Goal: Obtain resource: Obtain resource

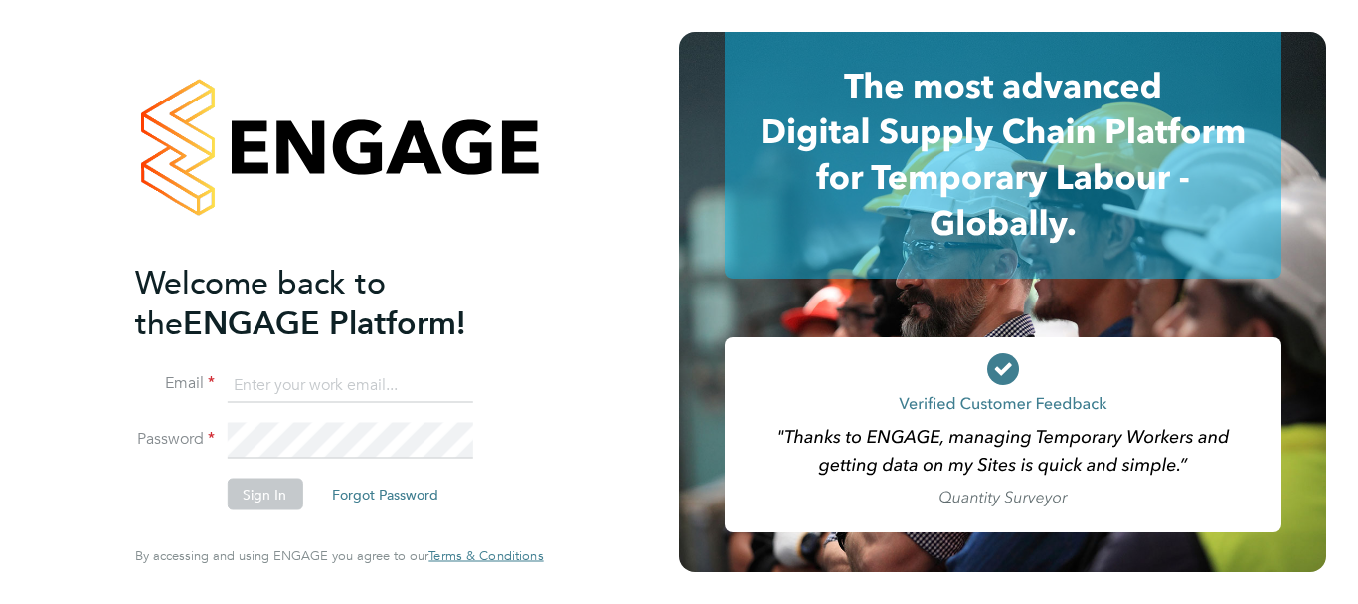
type input "[EMAIL_ADDRESS][DOMAIN_NAME]"
click at [274, 485] on button "Sign In" at bounding box center [265, 494] width 76 height 32
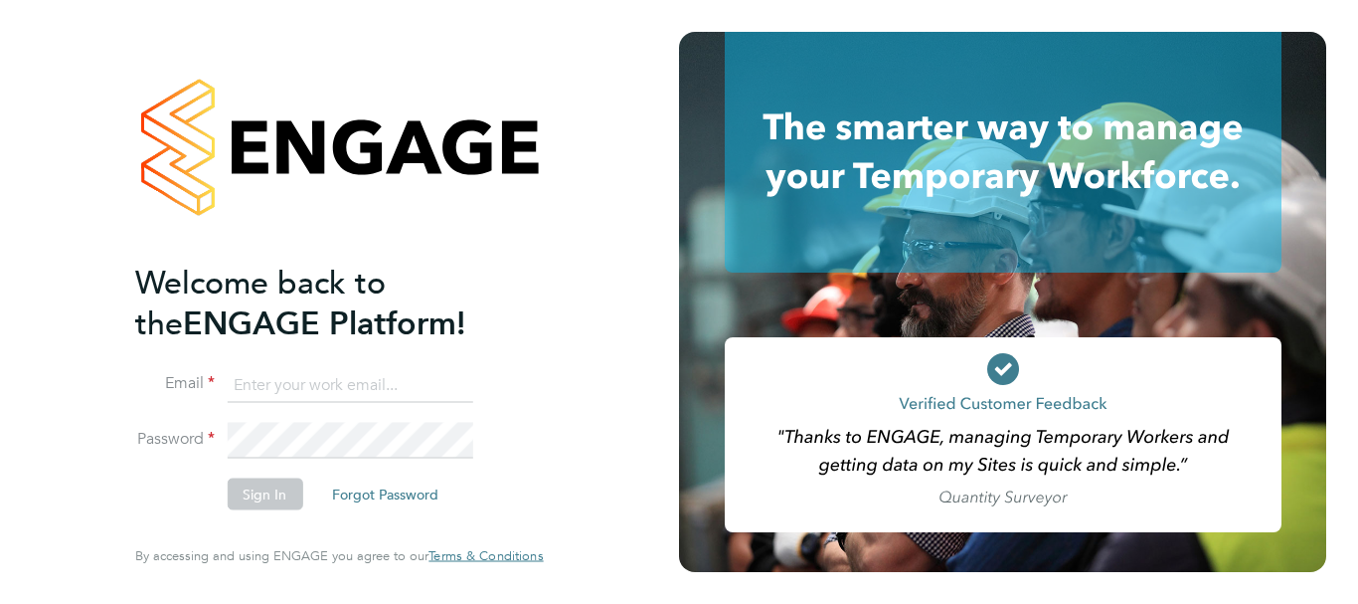
type input "shola_awoyejo@hotmail.co.uk"
click at [248, 478] on button "Sign In" at bounding box center [265, 494] width 76 height 32
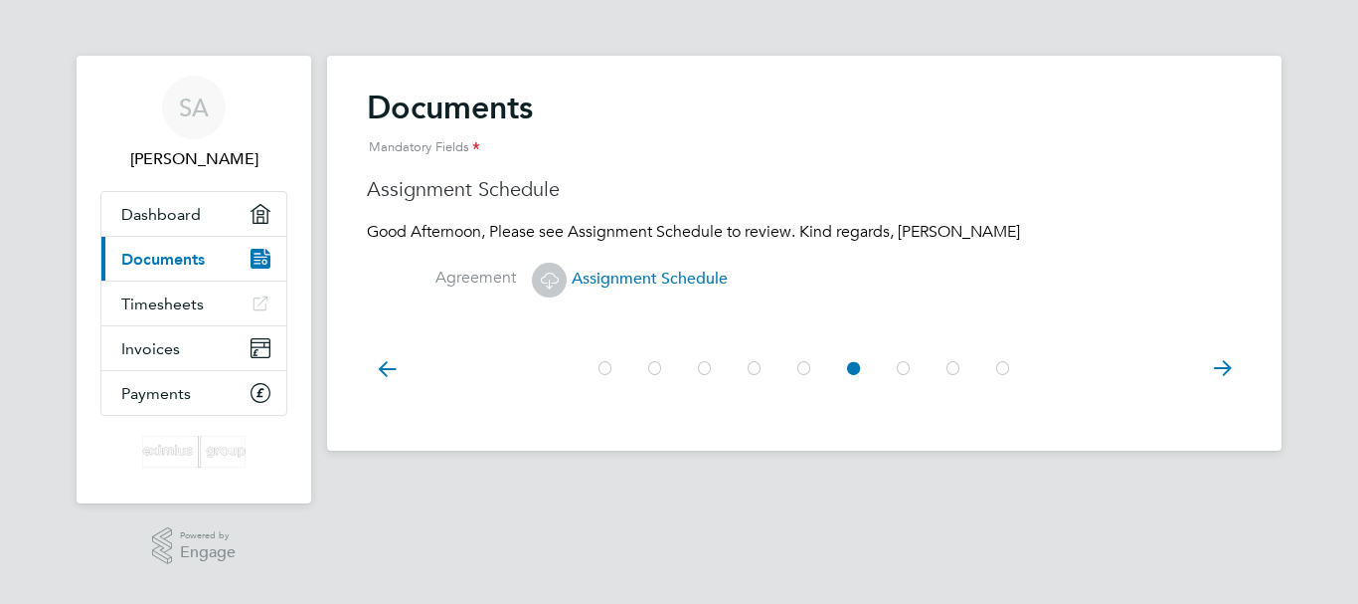
click at [1222, 361] on icon at bounding box center [1222, 368] width 40 height 45
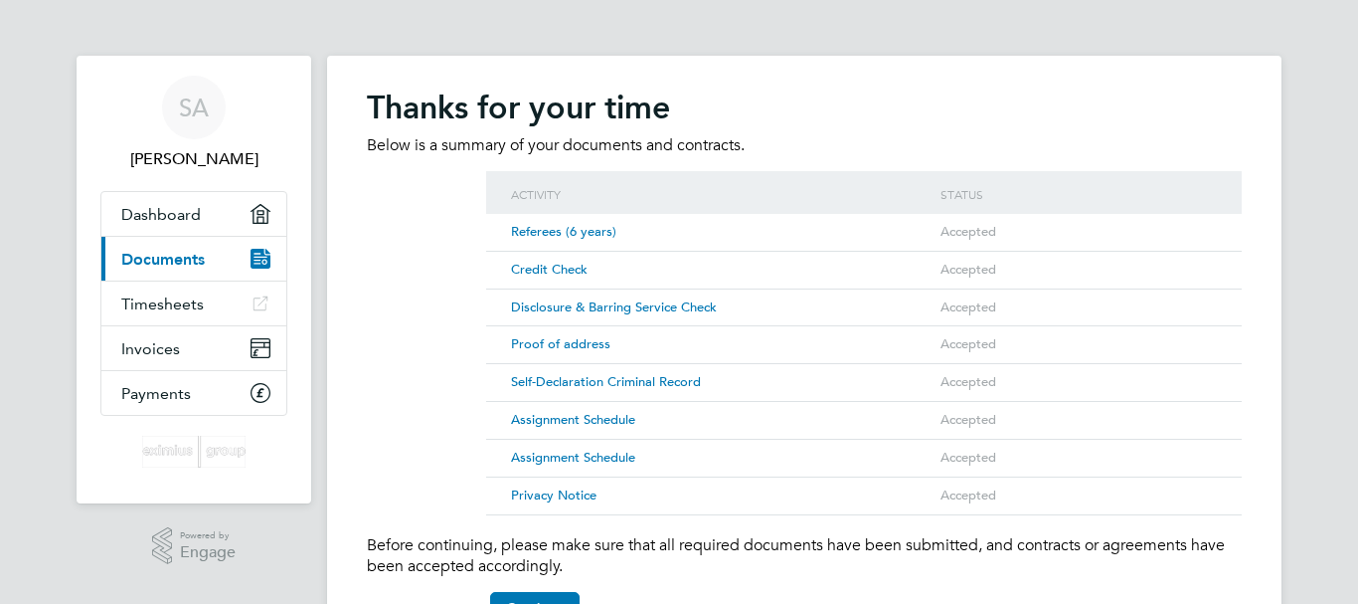
click at [593, 416] on span "Assignment Schedule" at bounding box center [573, 419] width 124 height 17
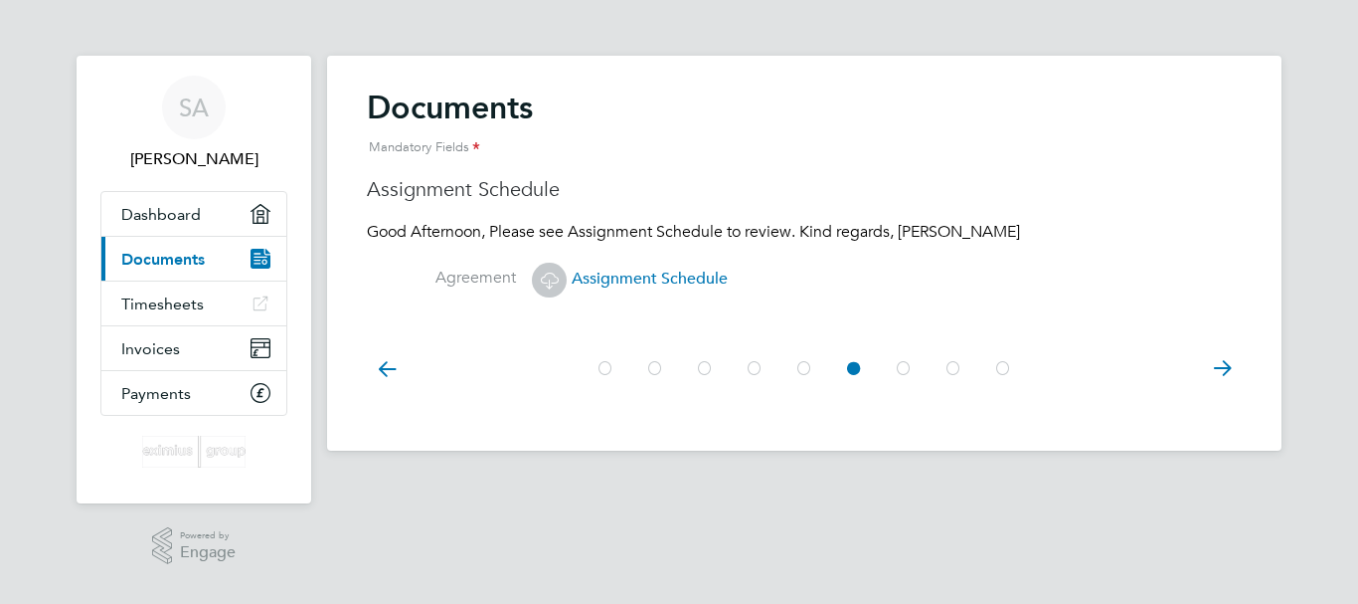
click at [624, 272] on span "Assignment Schedule" at bounding box center [630, 279] width 196 height 20
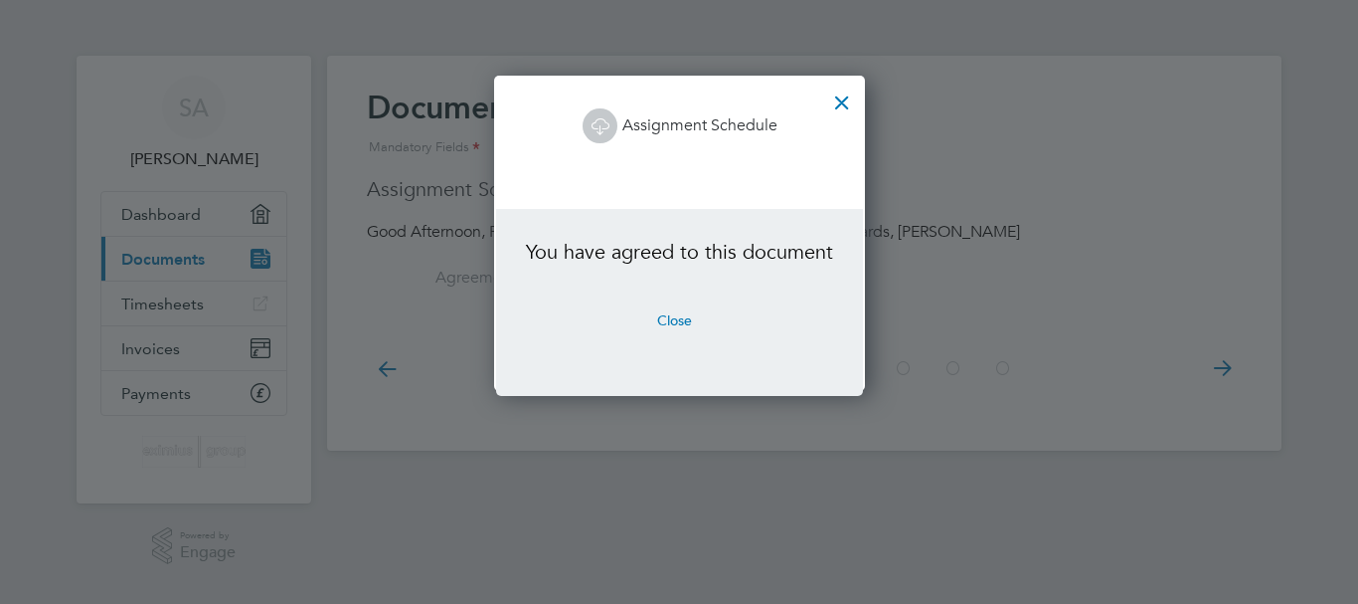
scroll to position [315, 370]
click at [685, 324] on button "Close" at bounding box center [674, 320] width 67 height 32
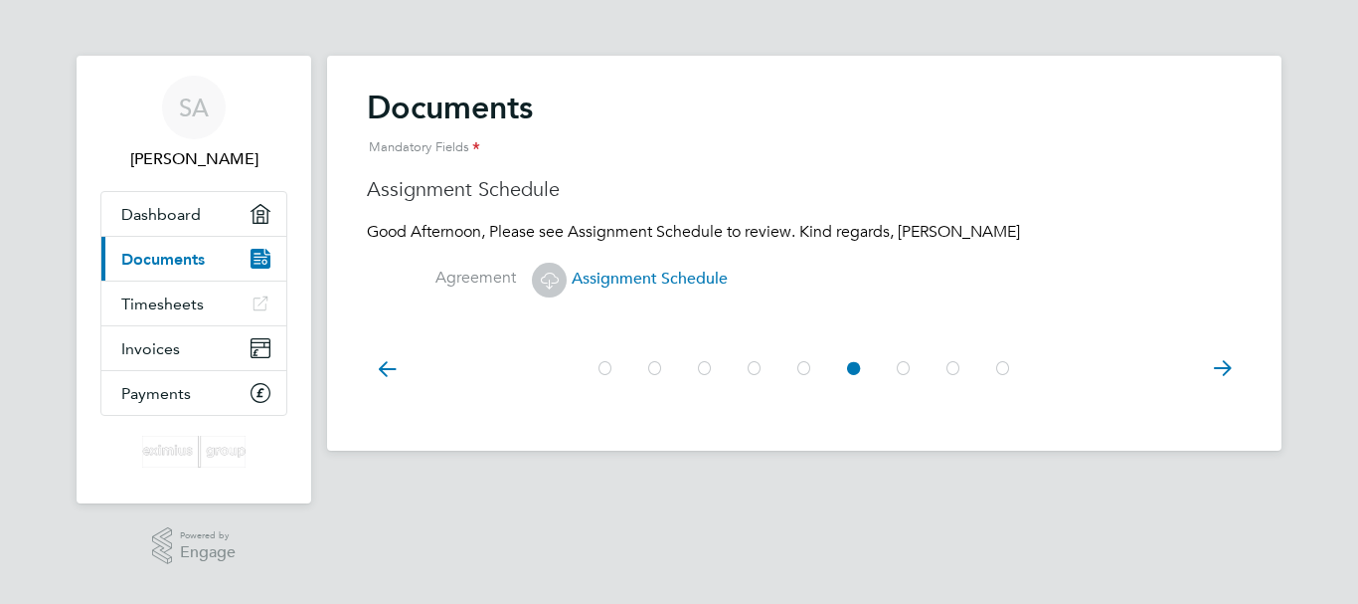
click at [557, 272] on icon at bounding box center [549, 280] width 25 height 25
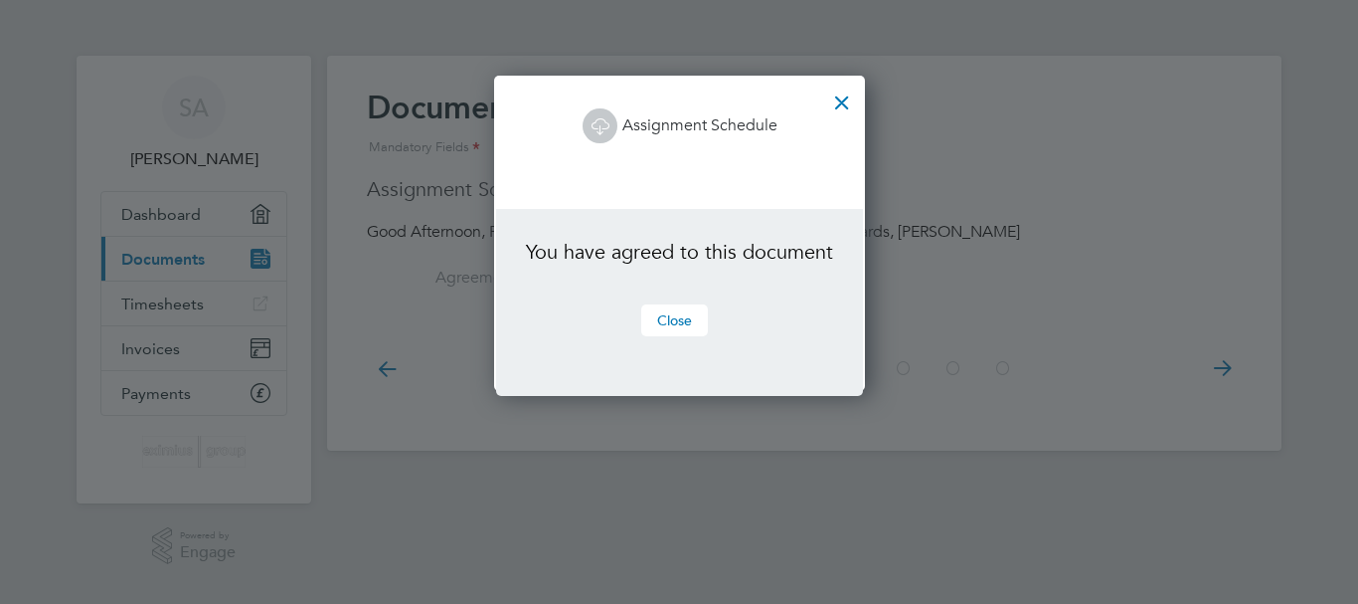
click at [642, 308] on button "Close" at bounding box center [674, 320] width 67 height 32
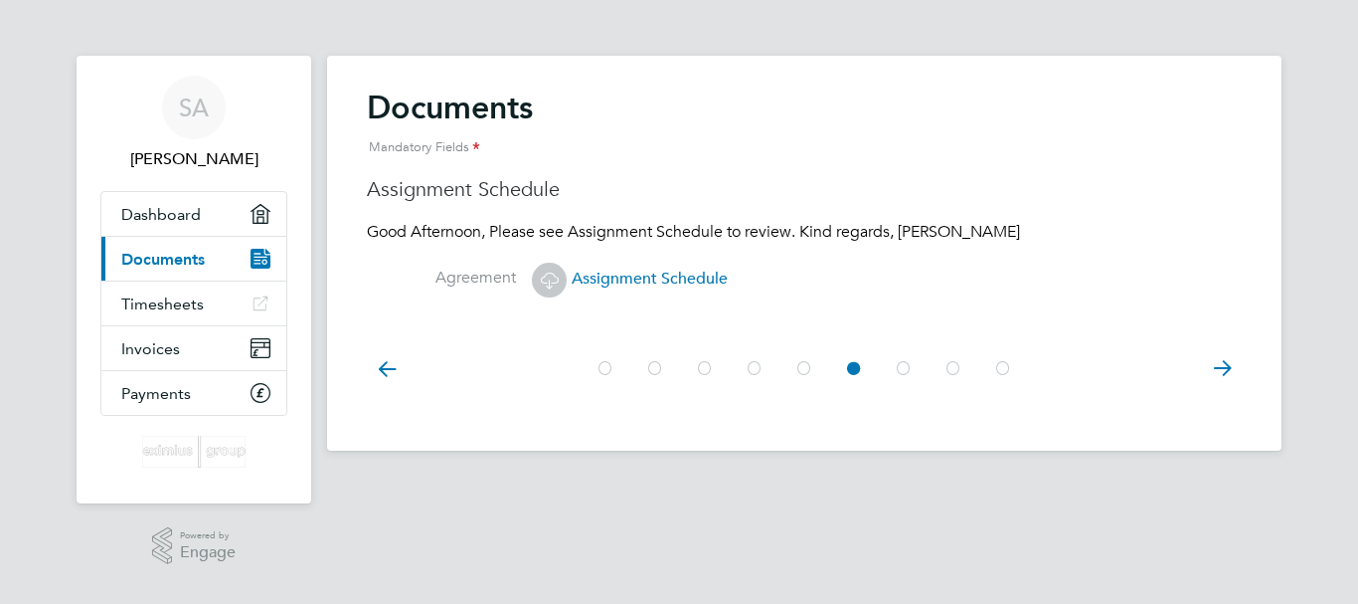
click at [651, 279] on span "Assignment Schedule" at bounding box center [630, 279] width 196 height 20
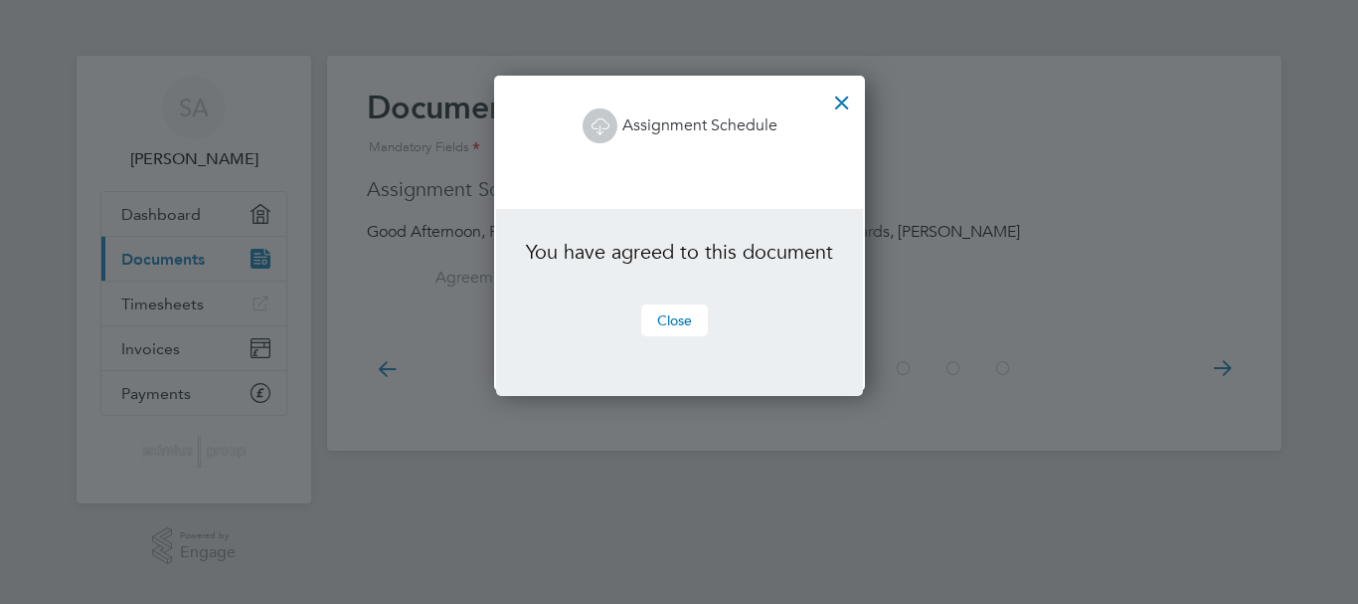
click at [670, 318] on button "Close" at bounding box center [674, 320] width 67 height 32
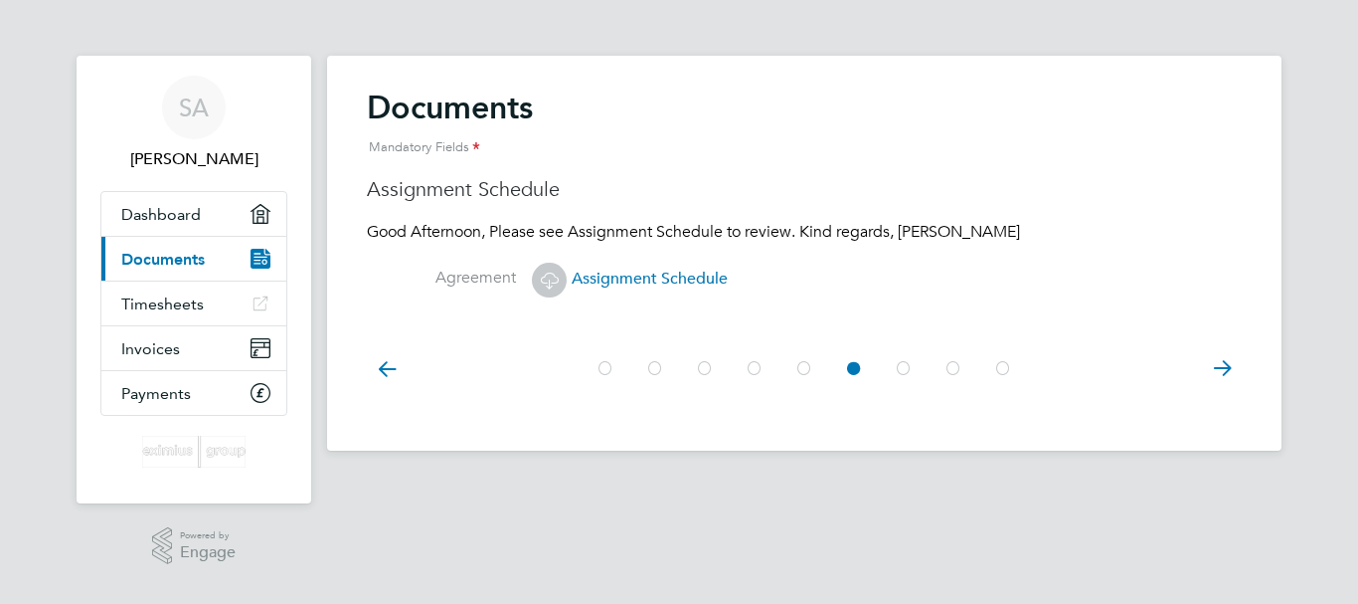
click at [463, 279] on label "Agreement" at bounding box center [441, 278] width 149 height 21
click at [152, 205] on span "Dashboard" at bounding box center [161, 214] width 80 height 19
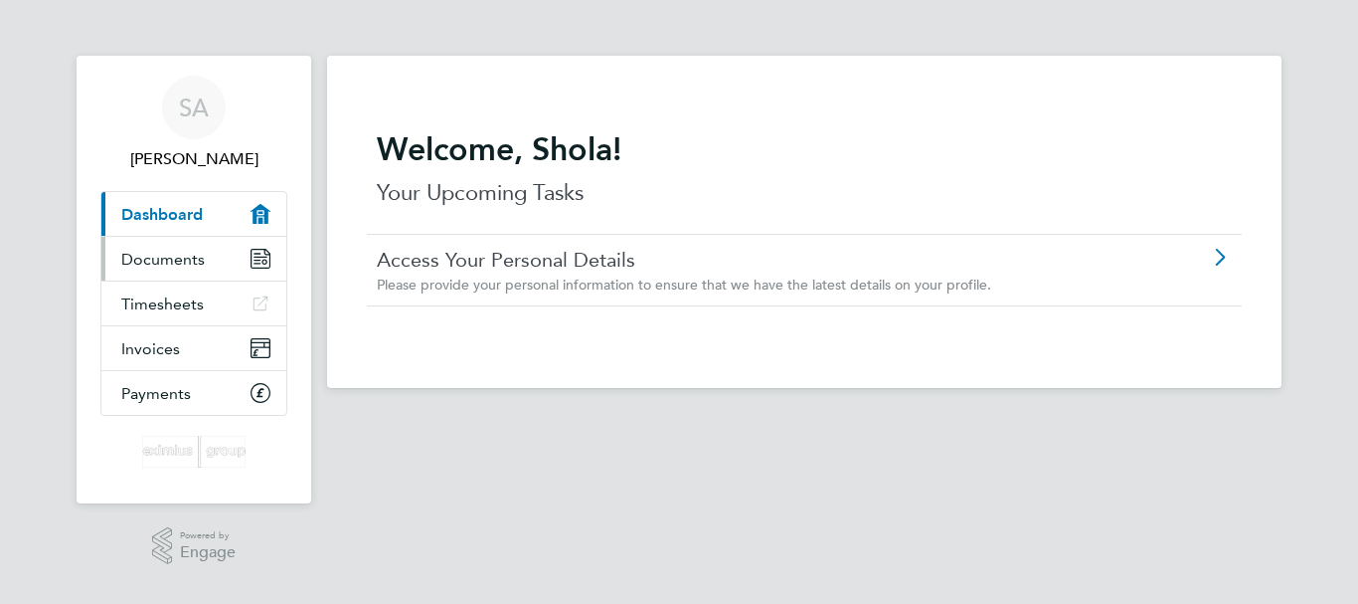
click at [187, 274] on link "Documents" at bounding box center [193, 259] width 185 height 44
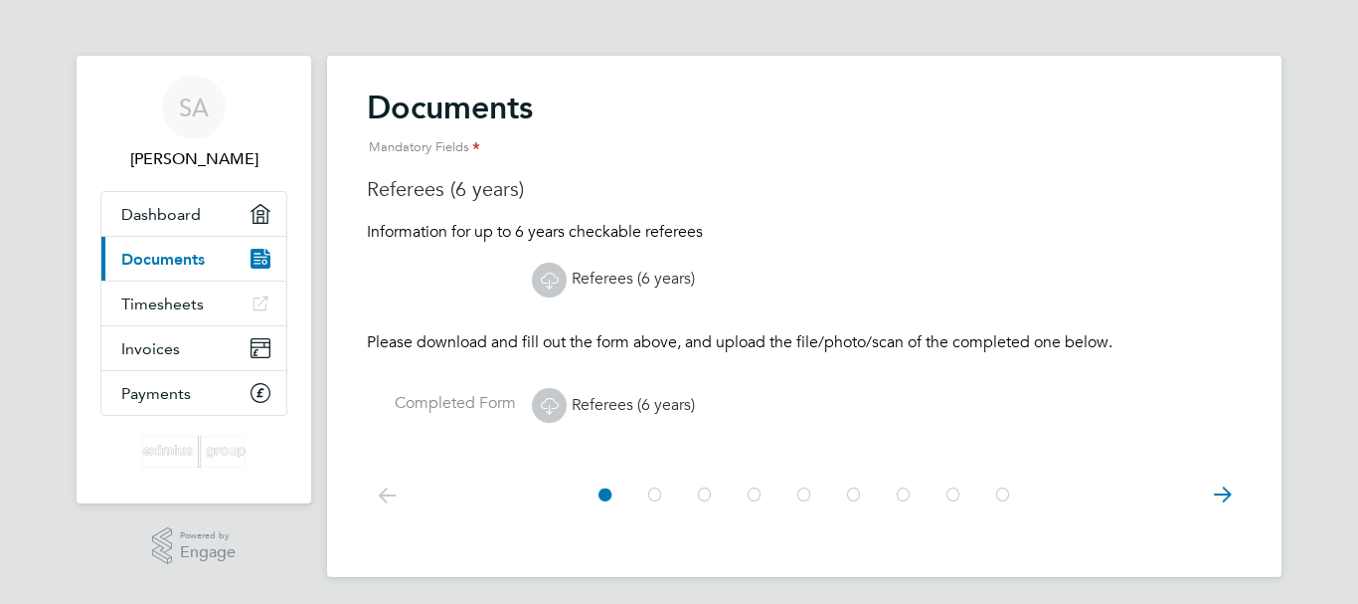
click at [1208, 491] on icon at bounding box center [1222, 494] width 40 height 45
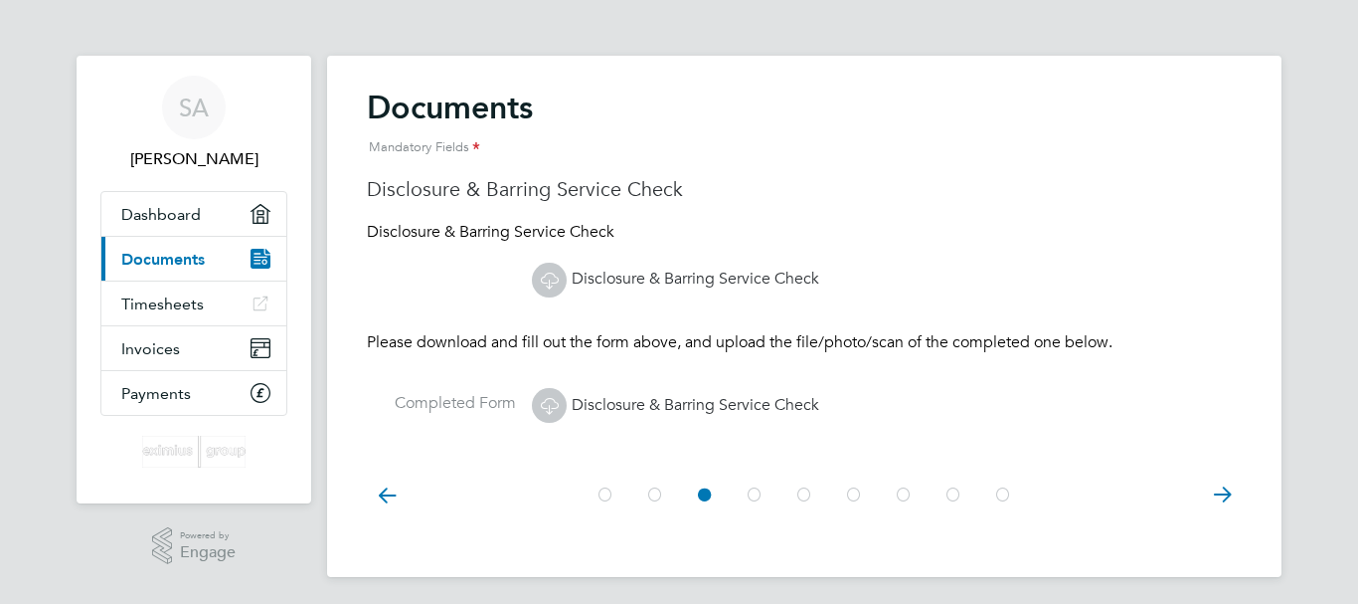
click at [1208, 491] on icon at bounding box center [1222, 494] width 40 height 45
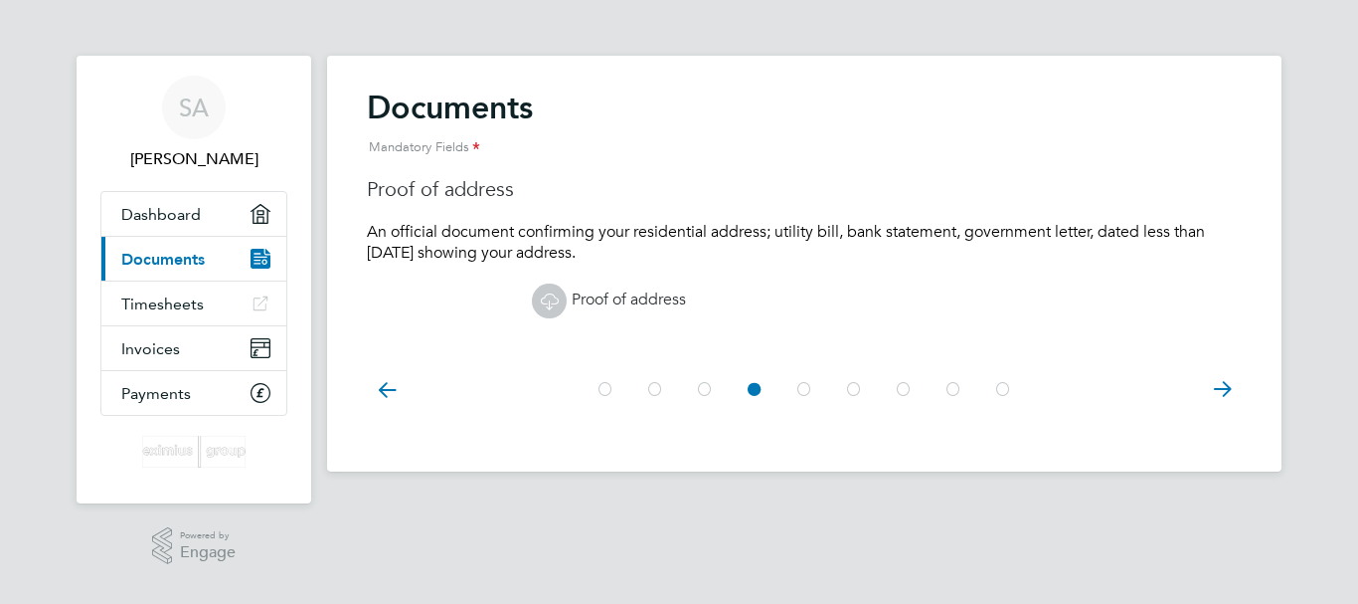
click at [1208, 491] on app-footer at bounding box center [804, 487] width 955 height 32
click at [1232, 382] on icon at bounding box center [1222, 389] width 40 height 45
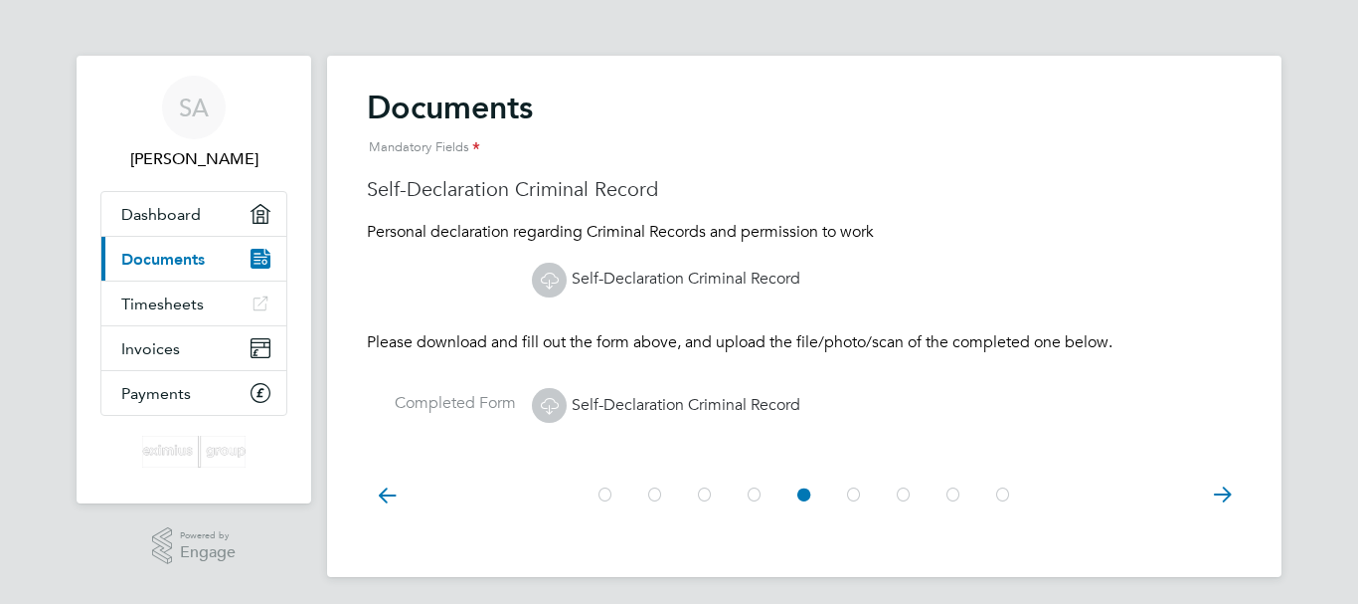
click at [1232, 382] on at-step "Documents Mandatory Fields Self-Declaration Criminal Record Personal declaratio…" at bounding box center [804, 268] width 875 height 361
click at [1222, 480] on icon at bounding box center [1222, 494] width 40 height 45
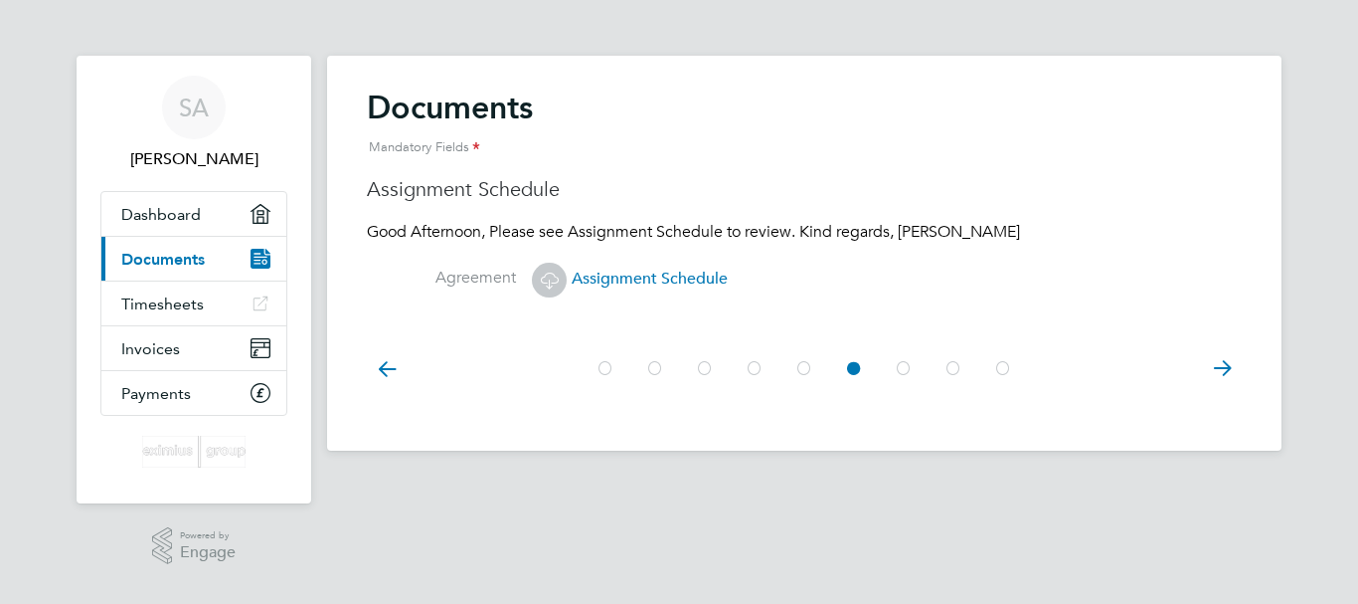
click at [544, 269] on icon at bounding box center [549, 280] width 25 height 25
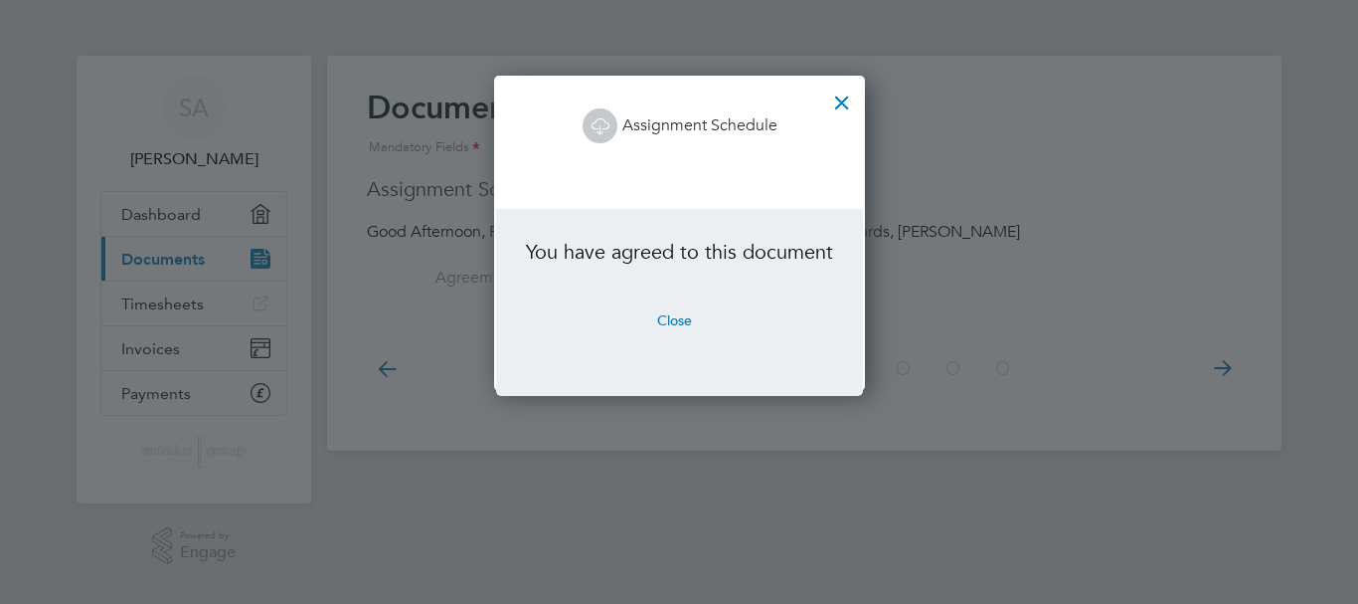
scroll to position [315, 370]
click at [653, 254] on li "You have agreed to this document" at bounding box center [679, 262] width 307 height 46
click at [672, 316] on button "Close" at bounding box center [674, 320] width 67 height 32
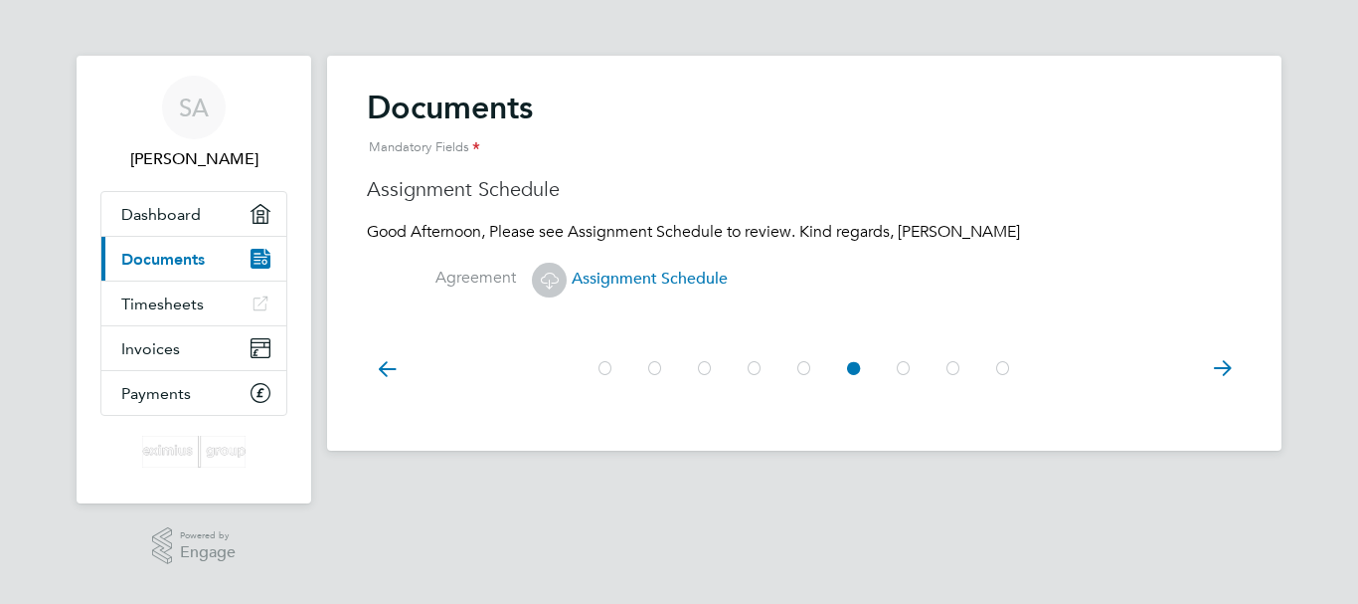
click at [631, 277] on span "Assignment Schedule" at bounding box center [630, 279] width 196 height 20
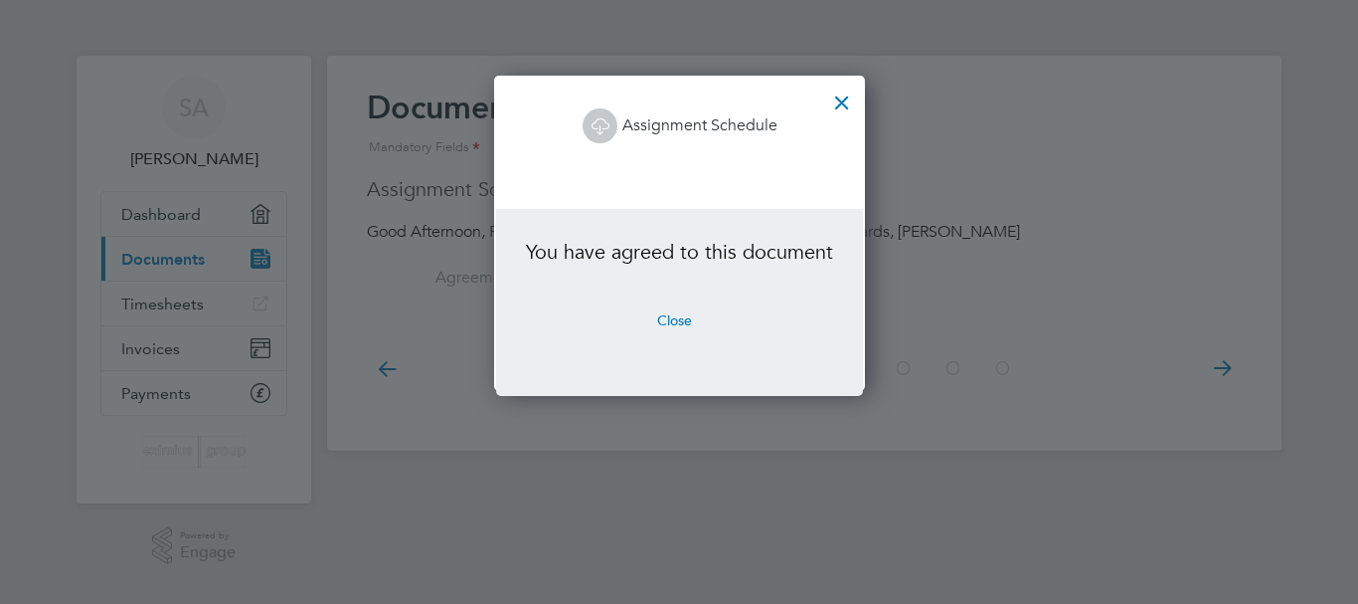
click at [675, 127] on link "Assignment Schedule" at bounding box center [680, 125] width 195 height 20
click at [824, 105] on div at bounding box center [842, 98] width 36 height 36
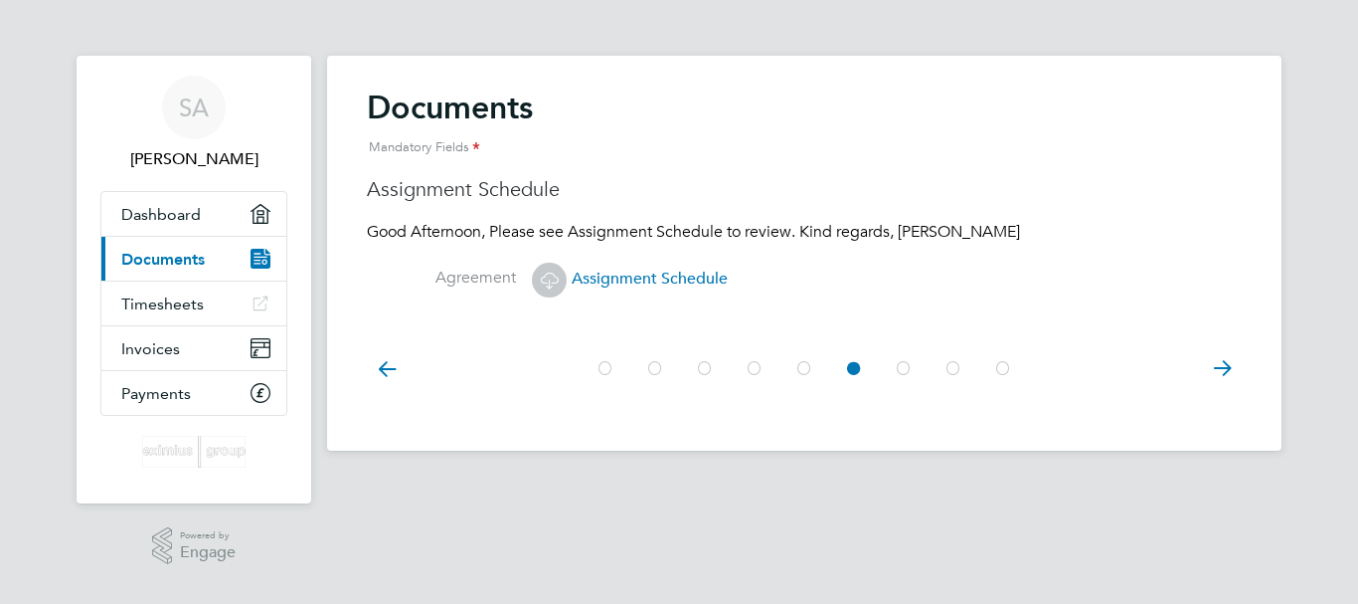
click at [377, 371] on icon at bounding box center [387, 368] width 40 height 45
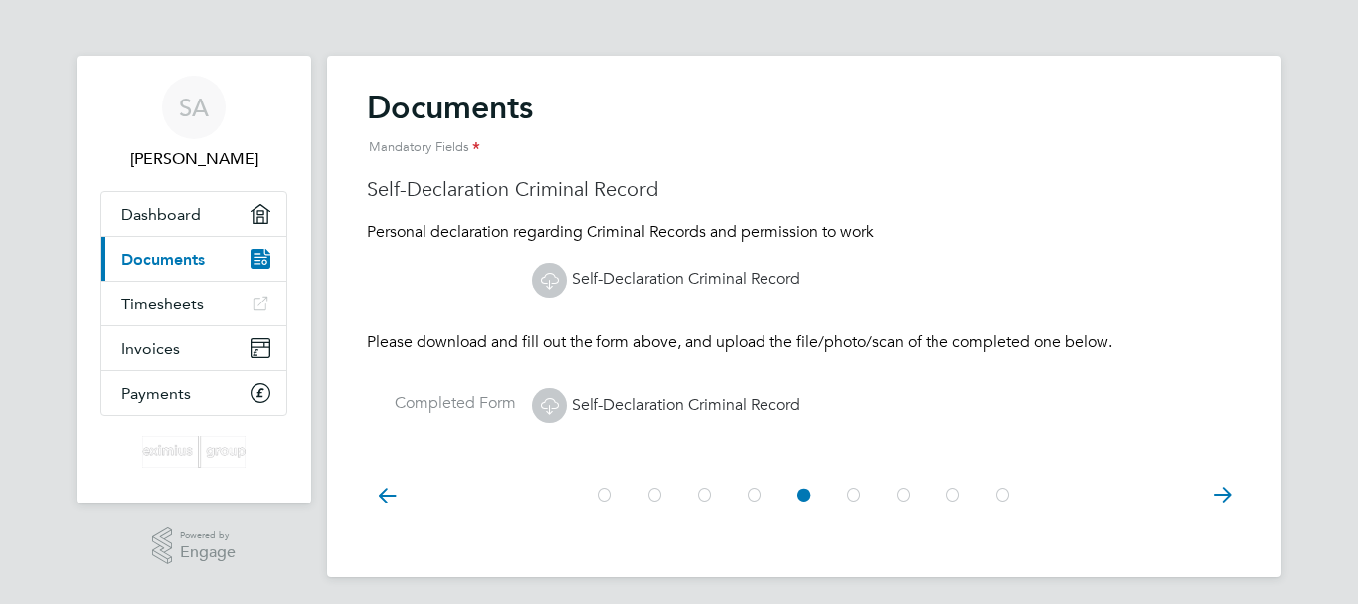
click at [1214, 497] on icon at bounding box center [1222, 494] width 40 height 45
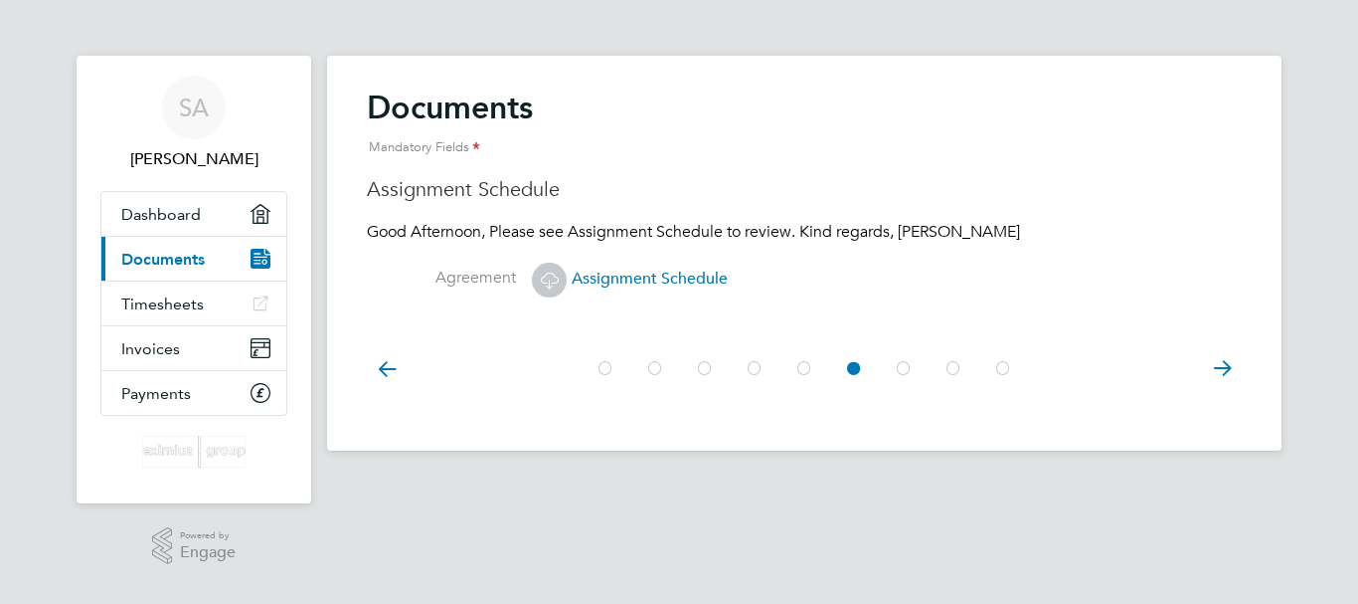
click at [1224, 365] on icon at bounding box center [1222, 368] width 40 height 45
click at [684, 269] on span "Assignment Schedule" at bounding box center [630, 279] width 196 height 20
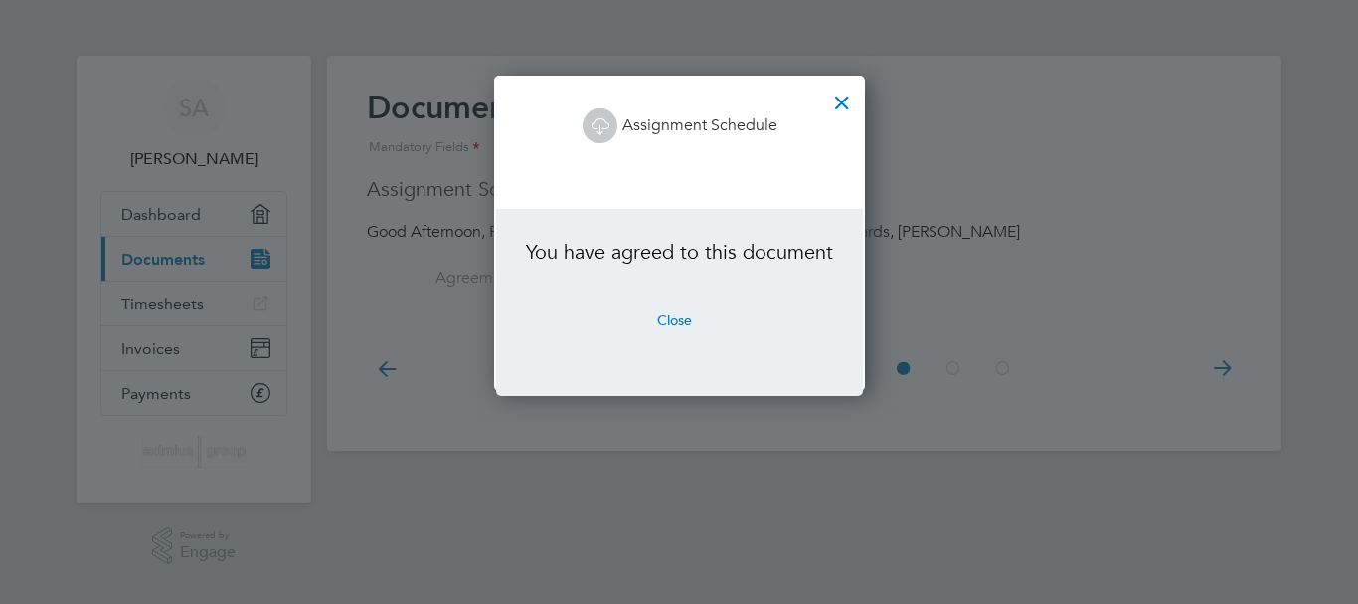
scroll to position [315, 370]
click at [682, 322] on button "Close" at bounding box center [674, 320] width 67 height 32
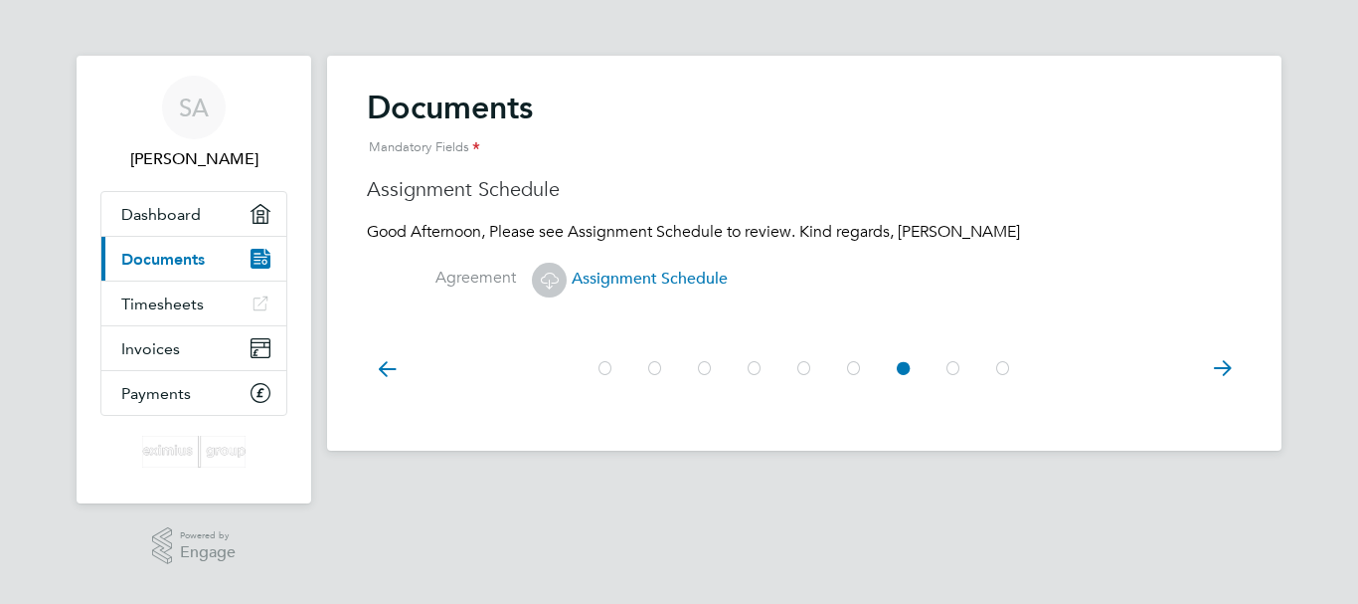
click at [547, 280] on icon at bounding box center [549, 280] width 25 height 25
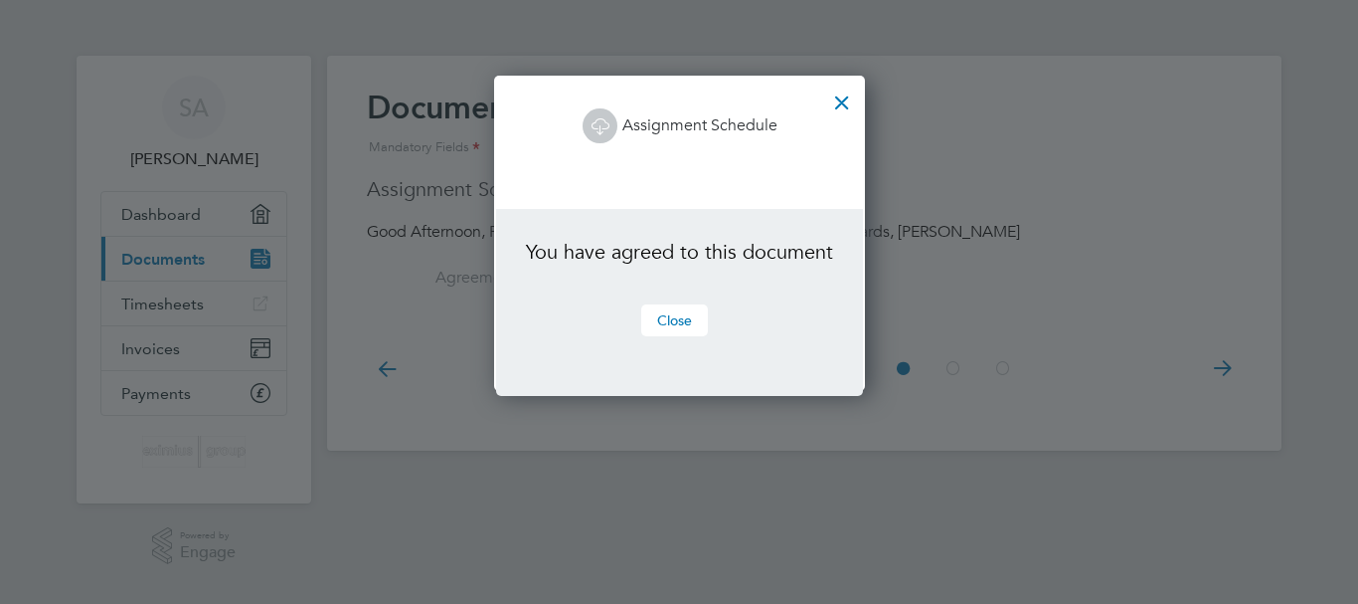
click at [685, 314] on button "Close" at bounding box center [674, 320] width 67 height 32
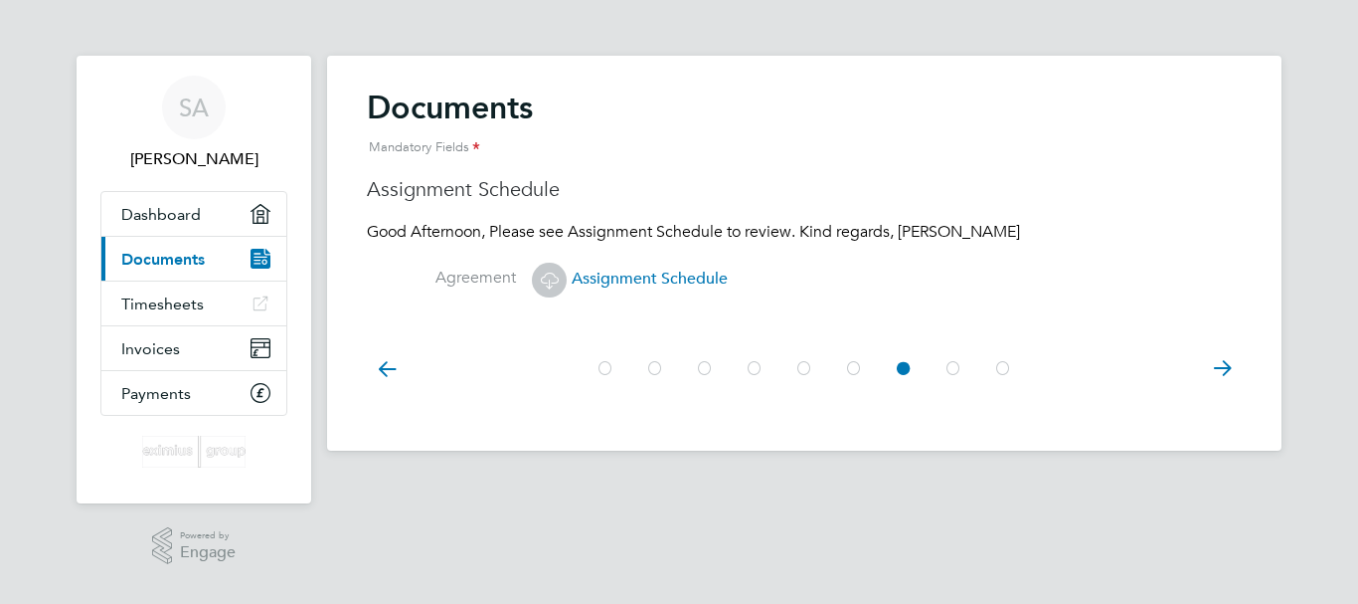
click at [687, 279] on span "Assignment Schedule" at bounding box center [630, 279] width 196 height 20
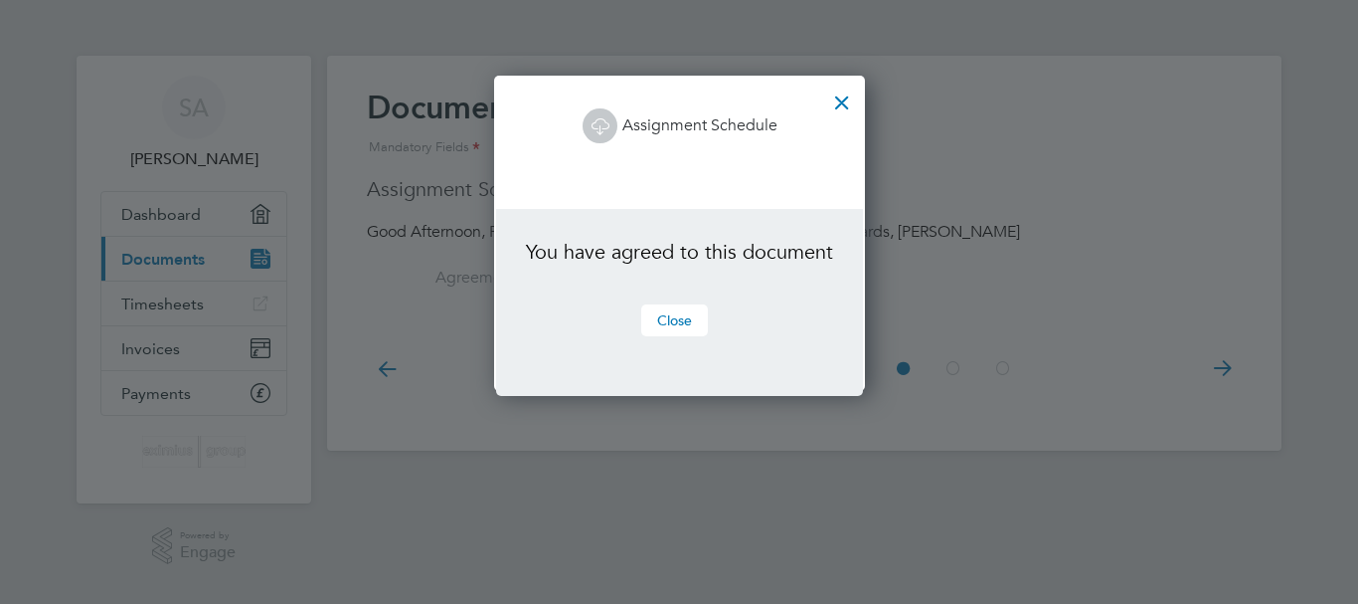
click at [690, 316] on button "Close" at bounding box center [674, 320] width 67 height 32
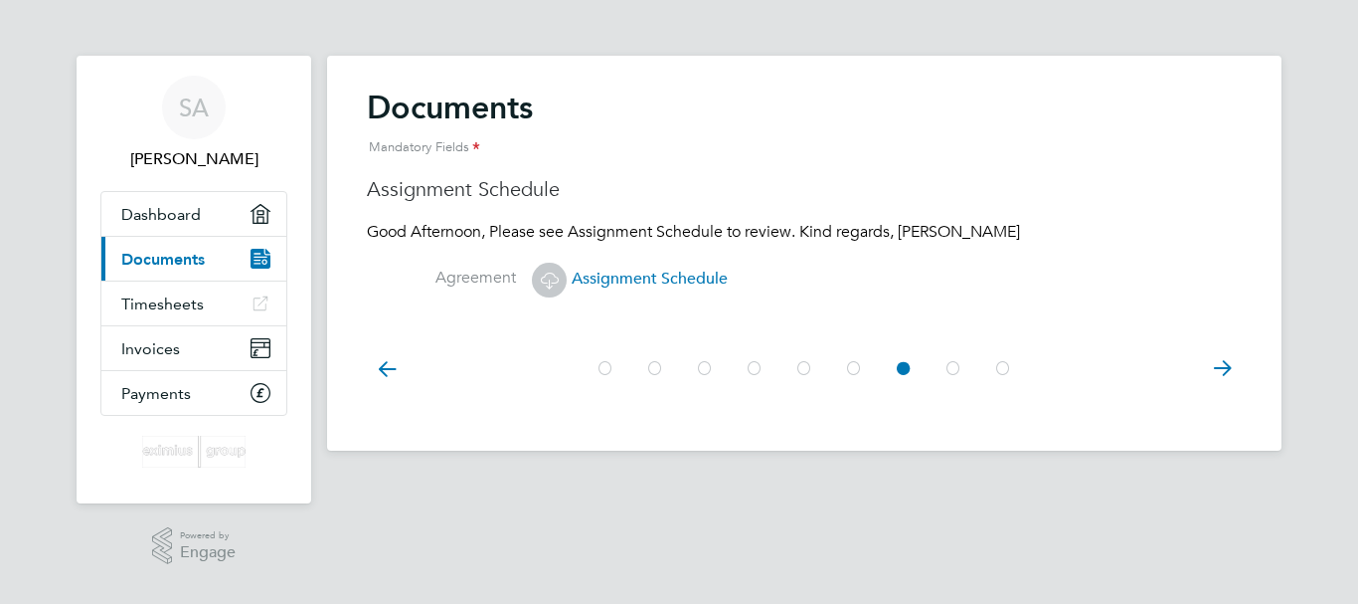
click at [661, 276] on span "Assignment Schedule" at bounding box center [630, 279] width 196 height 20
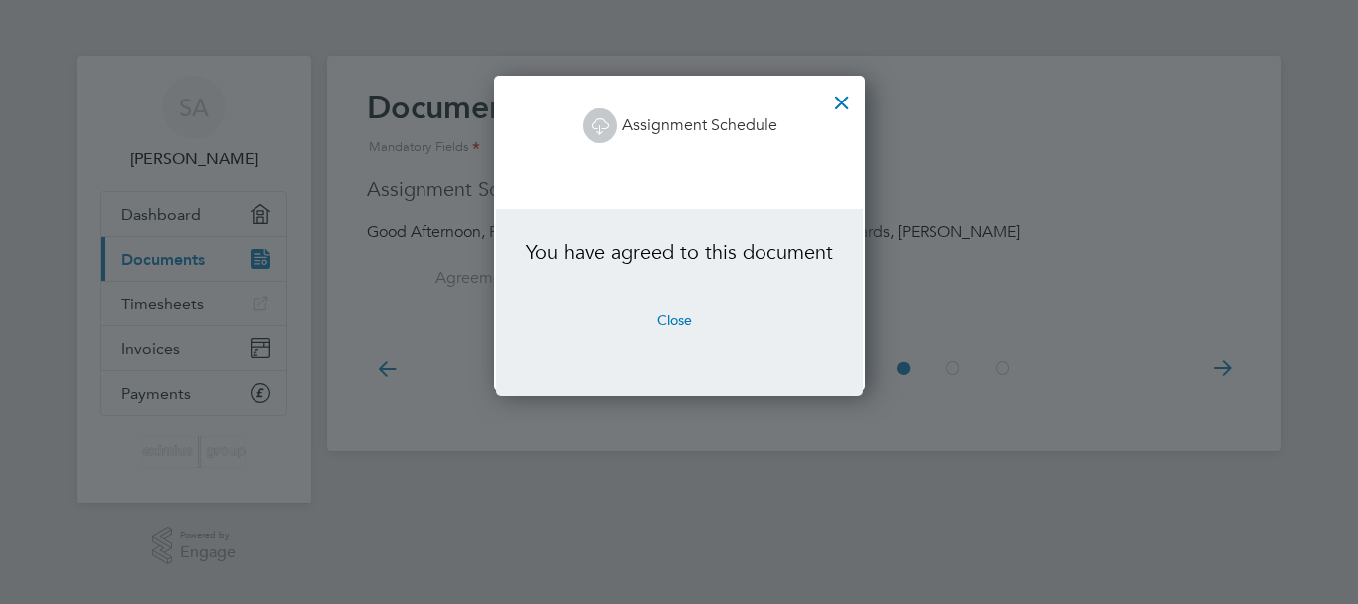
click at [599, 130] on icon at bounding box center [600, 125] width 25 height 25
